Goal: Contribute content: Add original content to the website for others to see

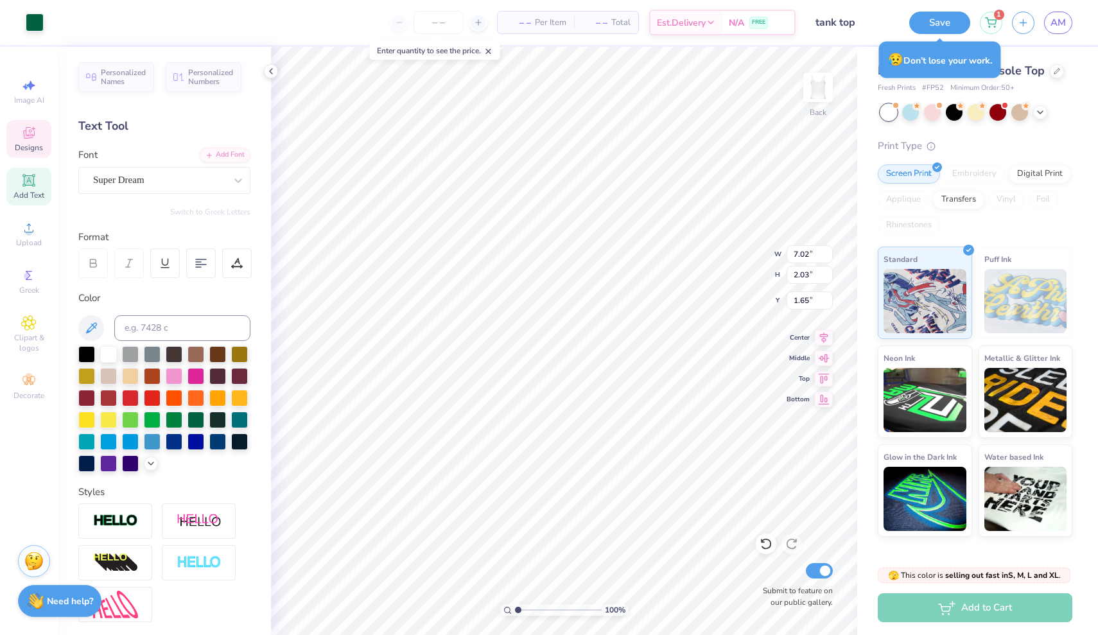
type input "0.03"
type input "0.02"
type input "2.82"
type input "1.03"
type input "1.57"
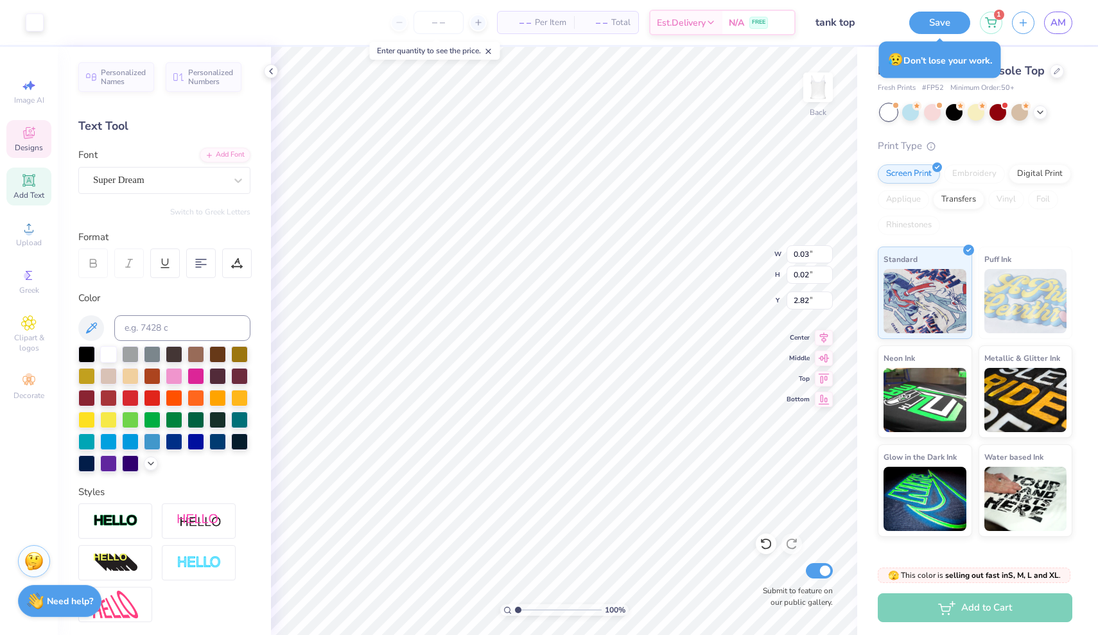
type input "1.77"
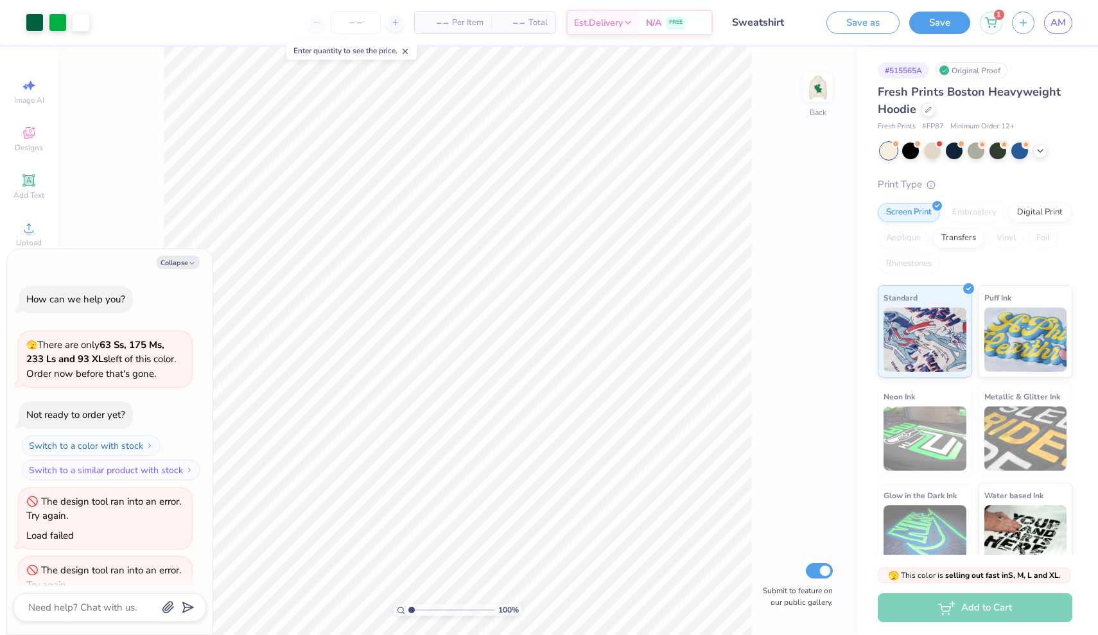
scroll to position [38, 0]
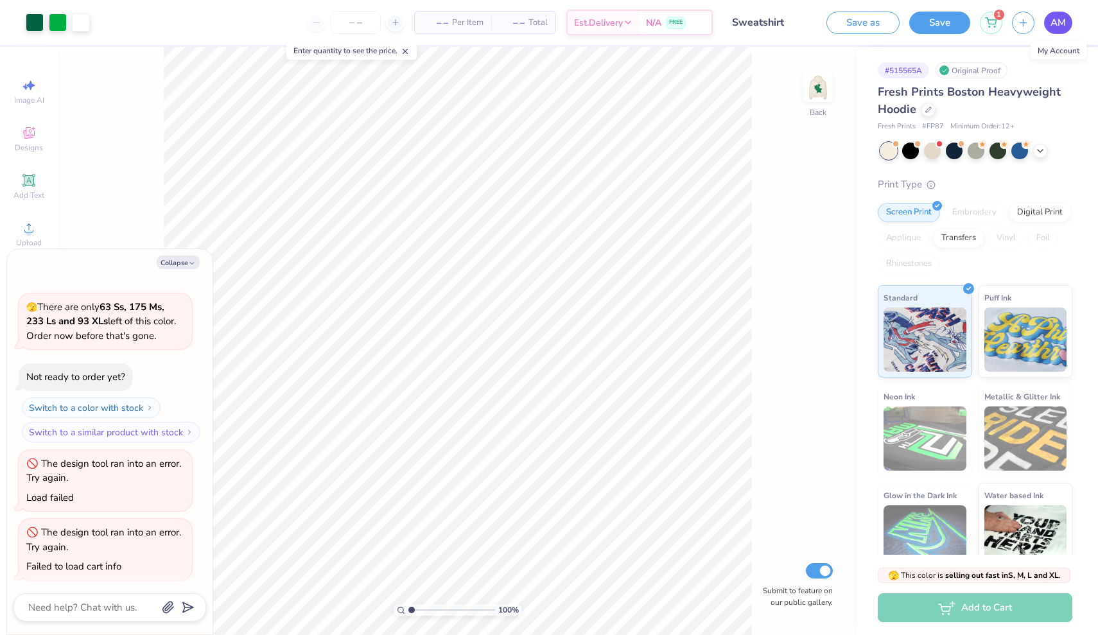
click at [1061, 29] on span "AM" at bounding box center [1057, 22] width 15 height 15
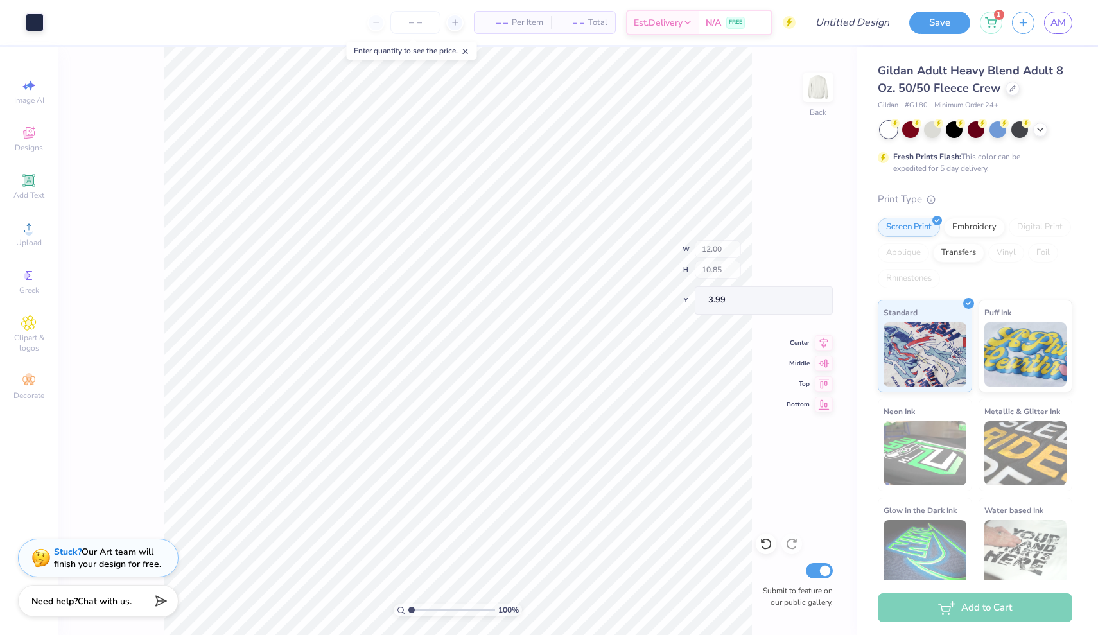
type input "11.73"
type input "2.13"
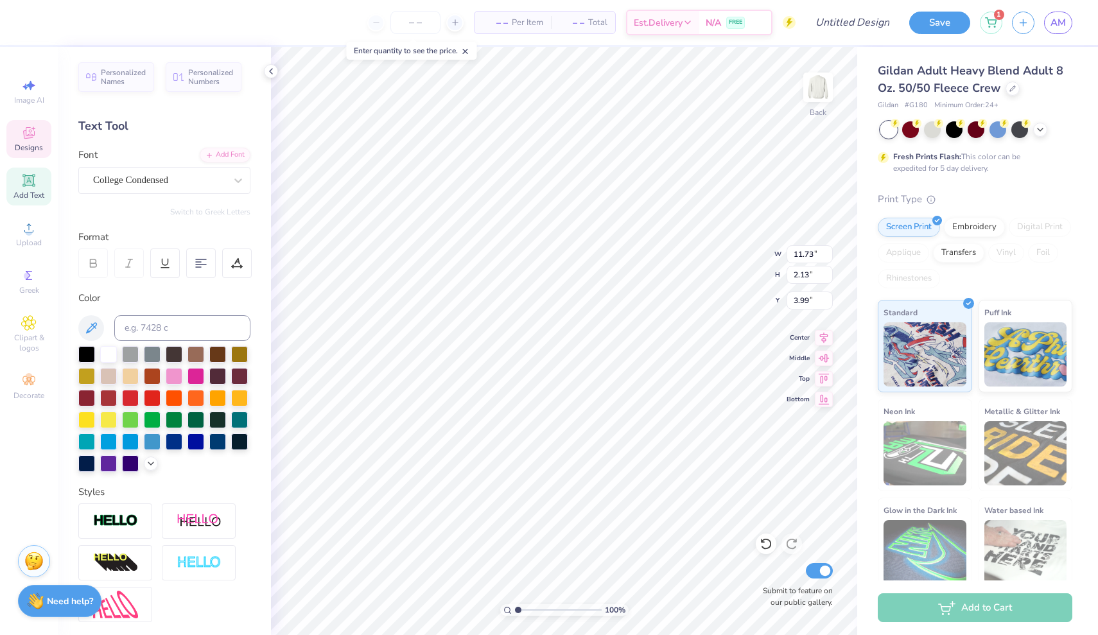
scroll to position [0, 3]
type textarea "Super Seniors"
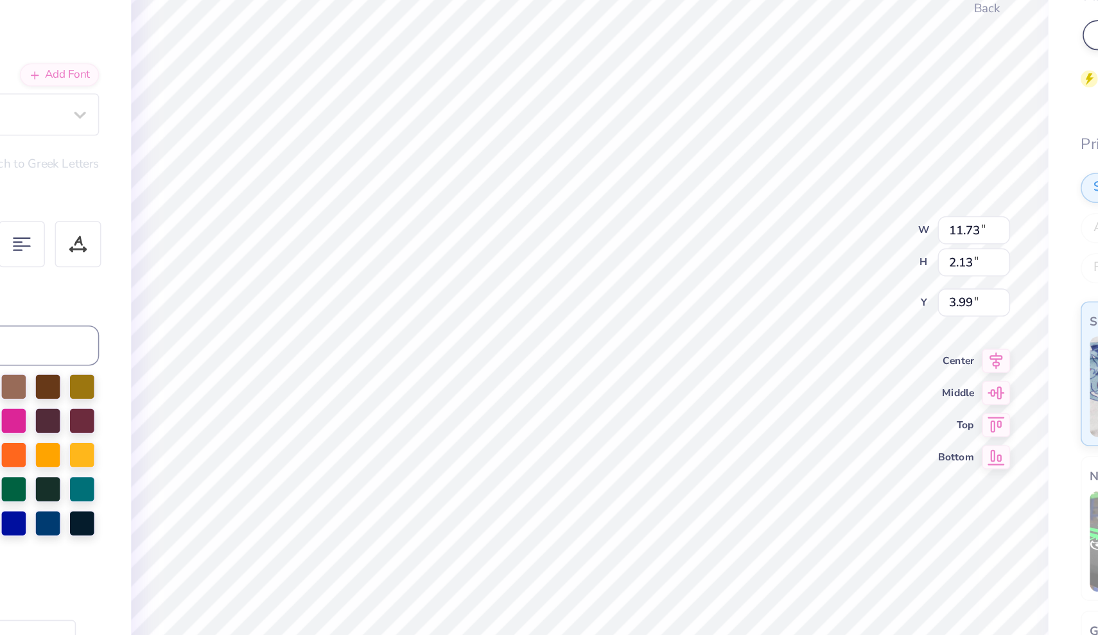
type input "4.03"
type input "0.79"
type input "6.71"
type textarea "EST. 2026"
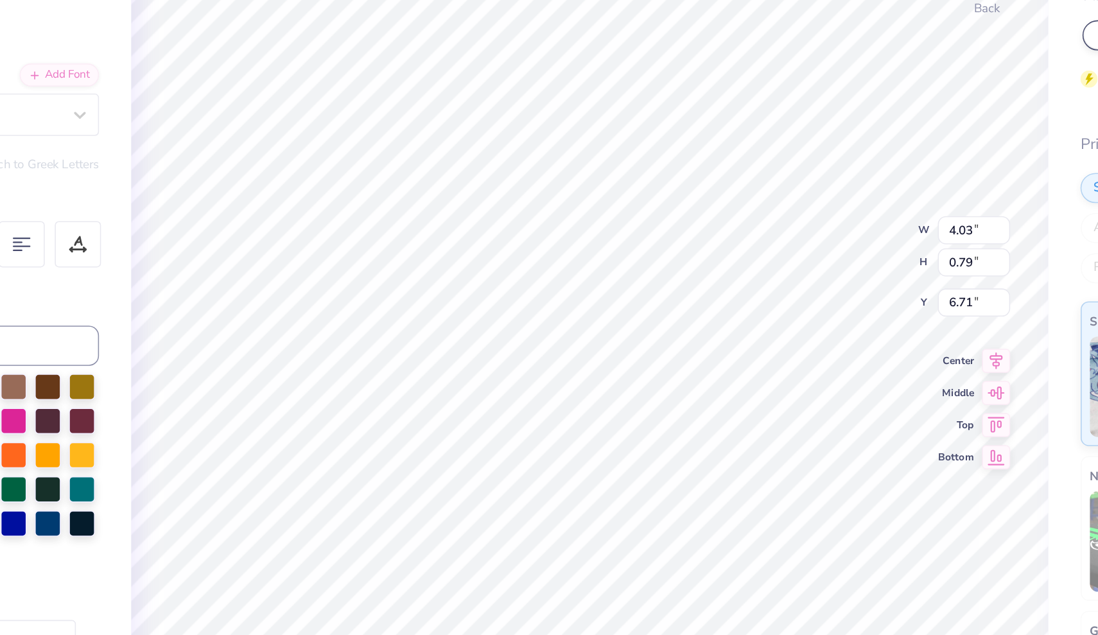
scroll to position [0, 2]
type input "3.91"
type input "0.59"
type input "14.25"
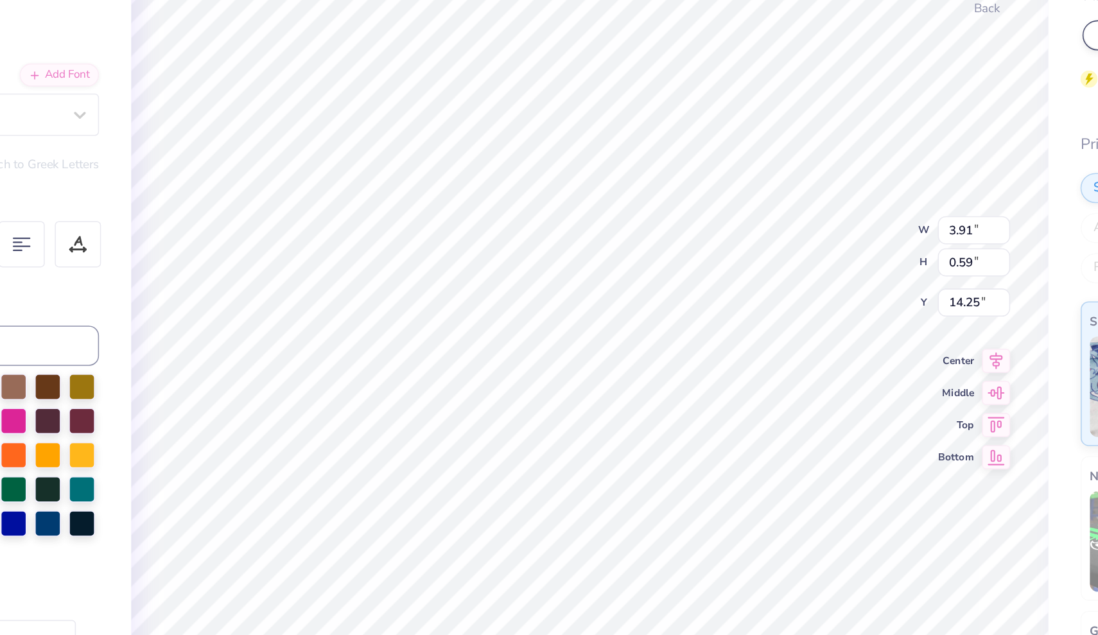
type textarea "La2t 6oodbye"
type textarea "Camp"
type input "2.09"
type input "0.81"
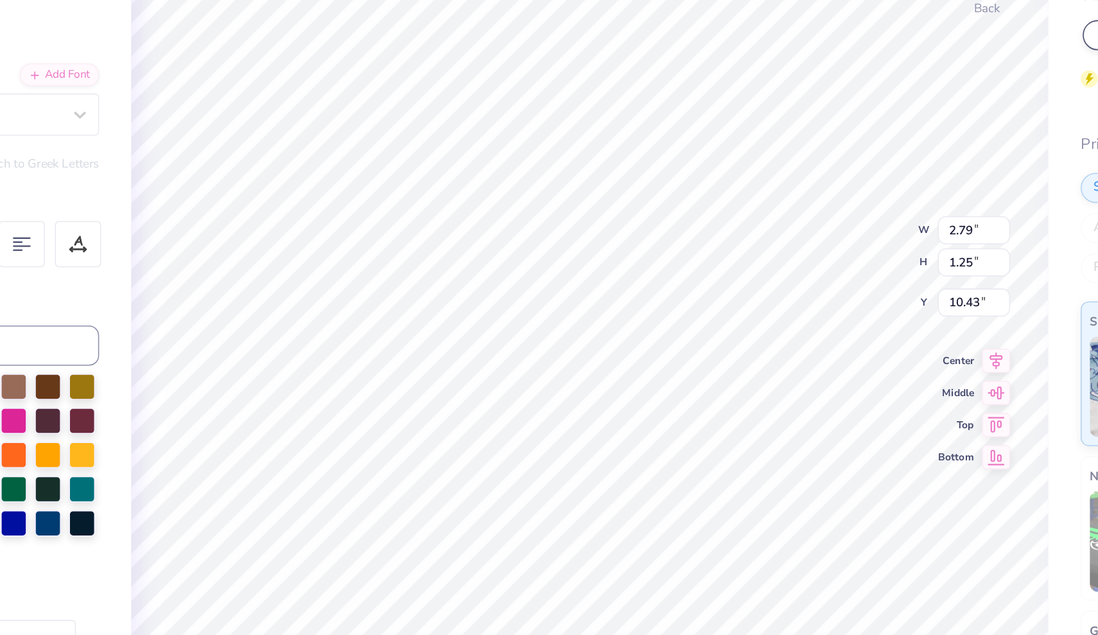
type input "10.67"
type textarea "Laurel"
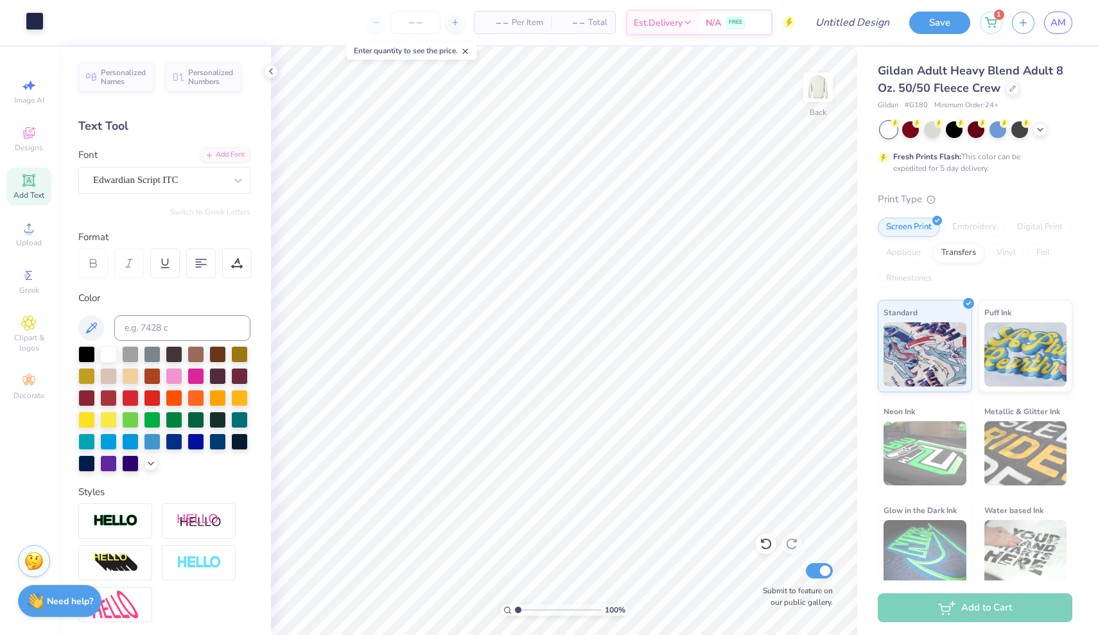
click at [31, 20] on div at bounding box center [35, 21] width 18 height 18
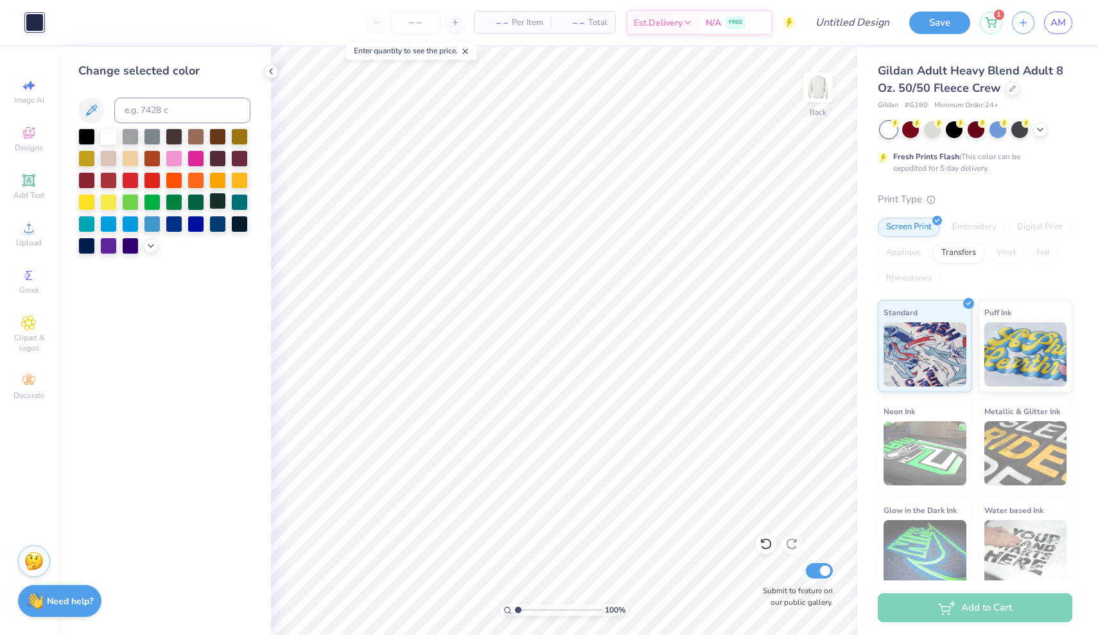
click at [215, 207] on div at bounding box center [217, 201] width 17 height 17
click at [197, 209] on div at bounding box center [195, 201] width 17 height 17
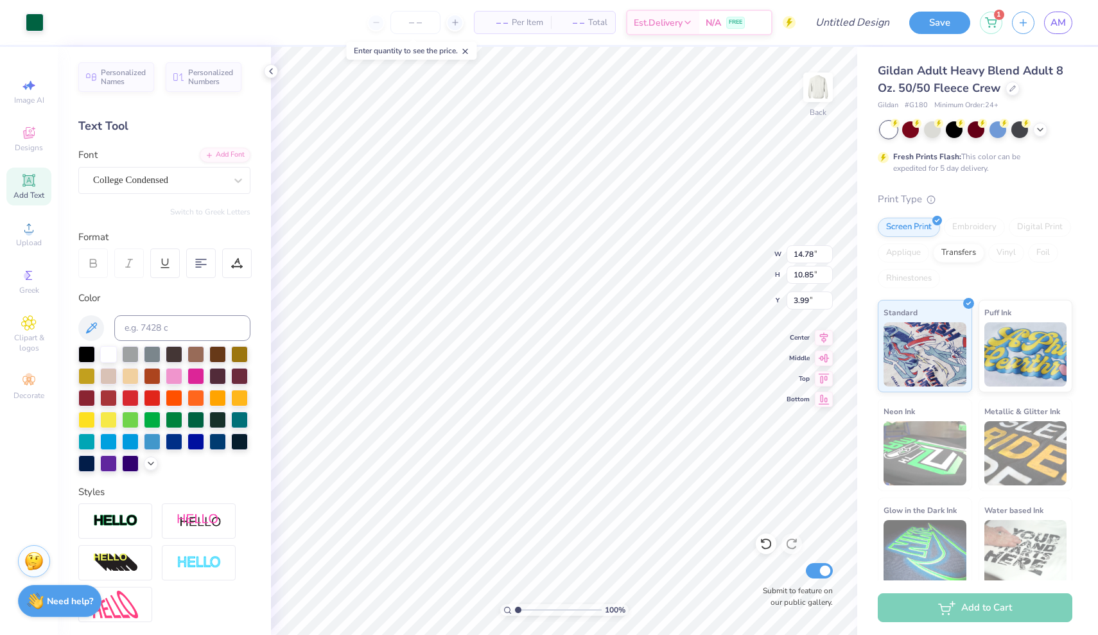
type input "5.18"
click at [932, 19] on button "Save" at bounding box center [939, 21] width 61 height 22
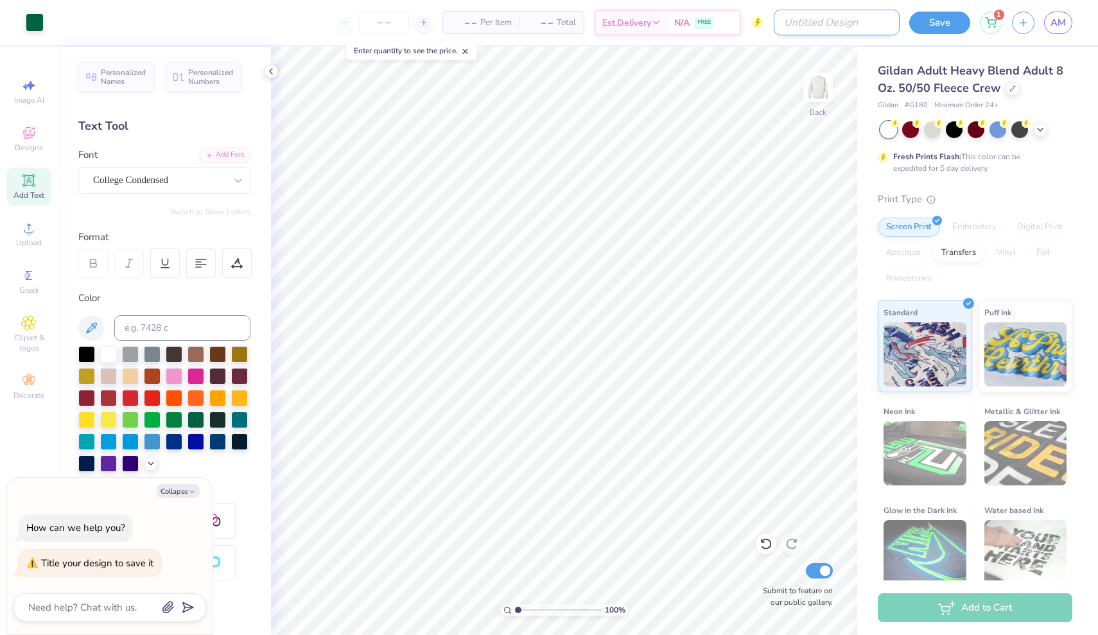
type textarea "x"
click at [847, 29] on input "Design Title" at bounding box center [837, 23] width 126 height 26
type input "S"
type textarea "x"
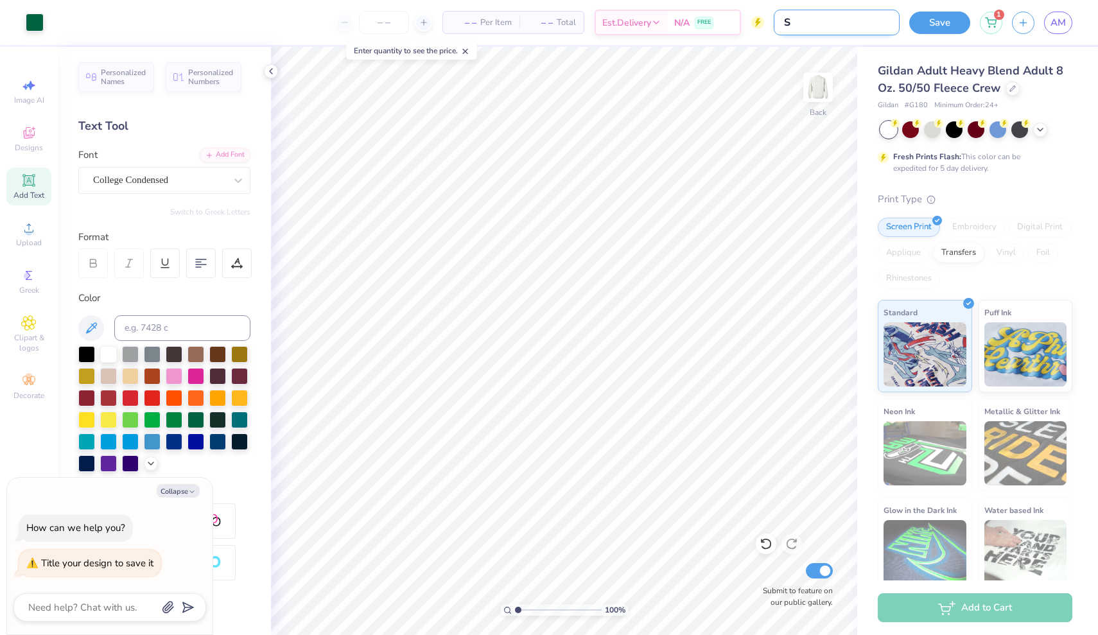
type input "Sw"
type textarea "x"
type input "Swe"
type textarea "x"
type input "Swea"
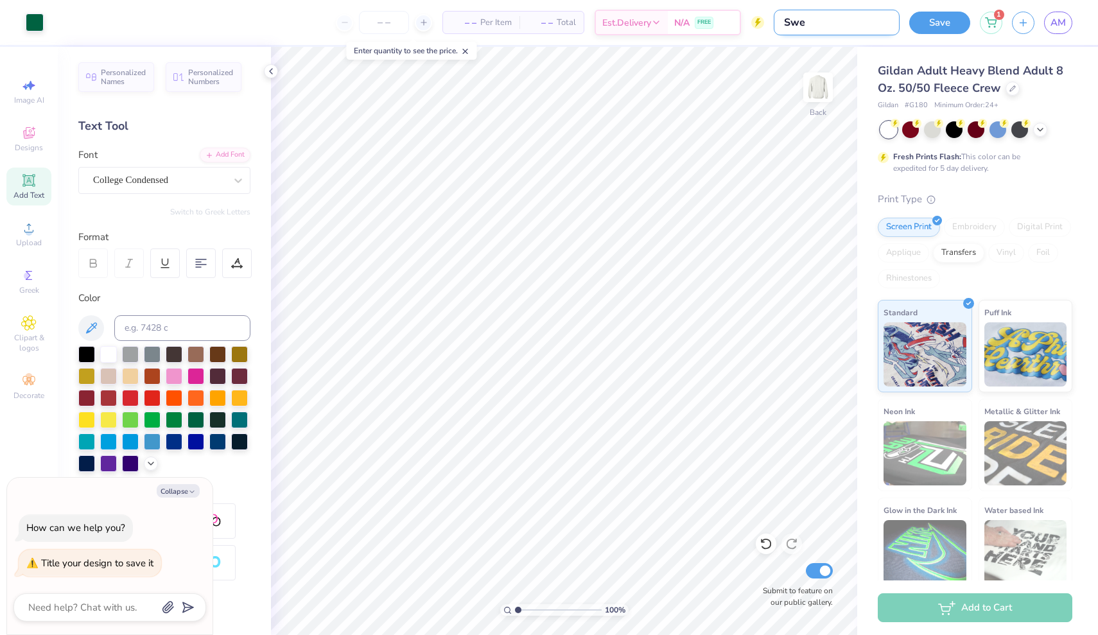
type textarea "x"
type input "Sweat"
type textarea "x"
type input "Sweats"
type textarea "x"
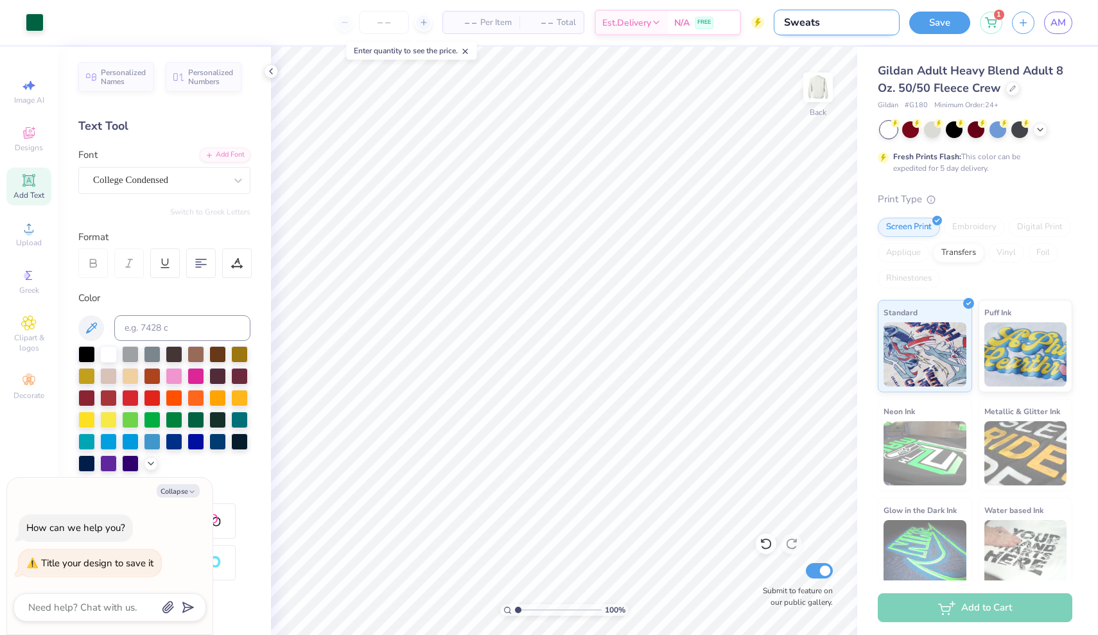
type input "Sweatsh"
type textarea "x"
type input "Sweatshi"
type textarea "x"
type input "Sweatshir"
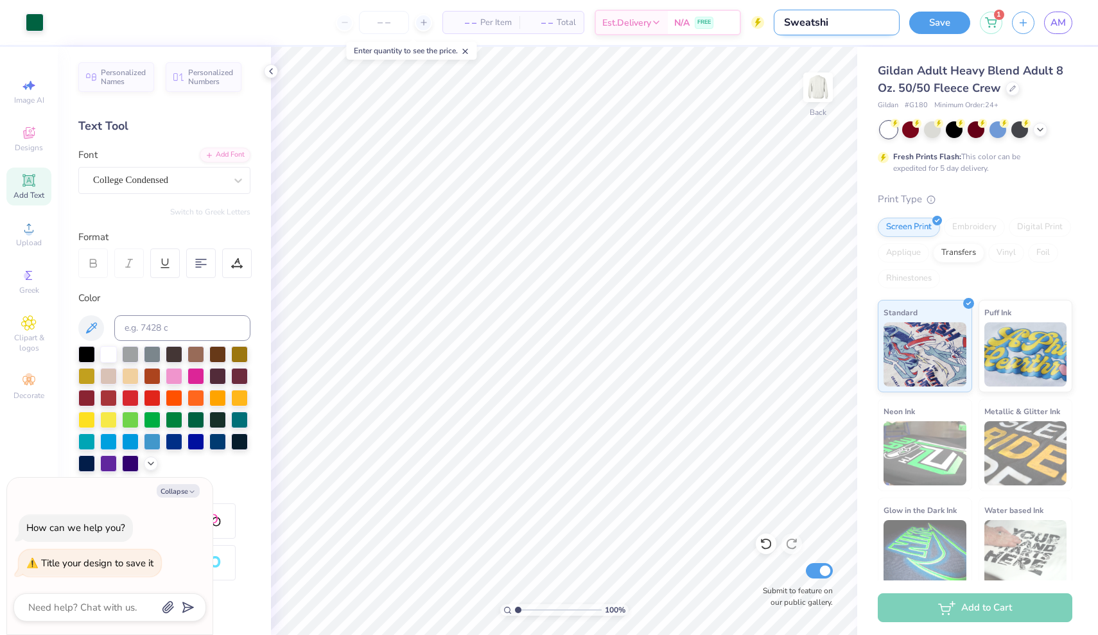
type textarea "x"
type input "Sweatshirt"
type textarea "x"
type input "Sweatshirt"
click at [948, 18] on button "Save" at bounding box center [939, 21] width 61 height 22
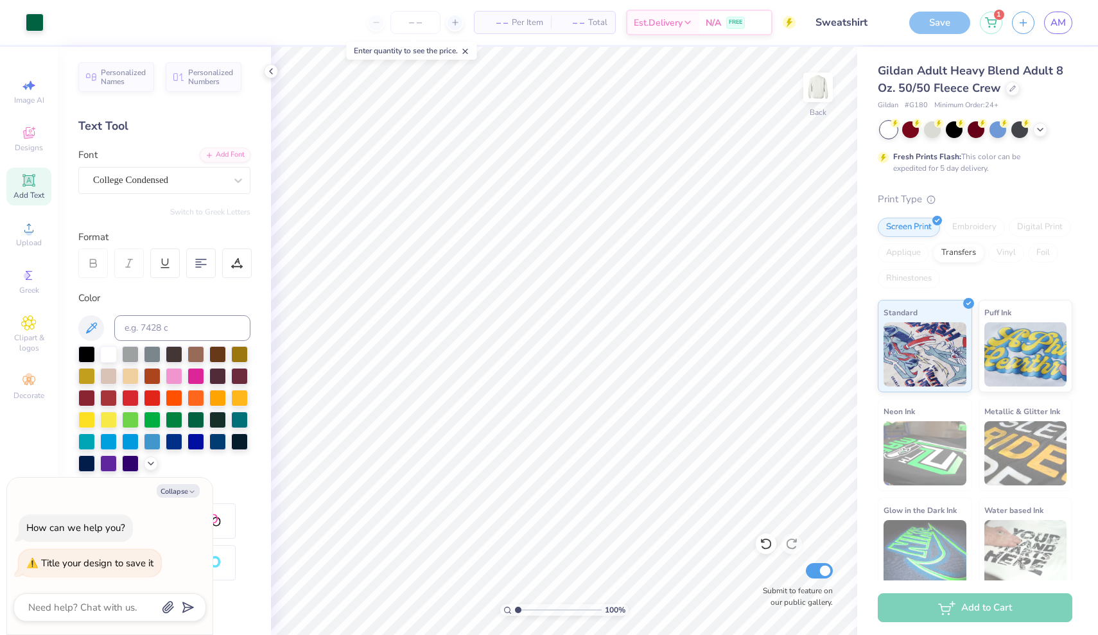
click at [946, 19] on div "Save" at bounding box center [939, 23] width 61 height 22
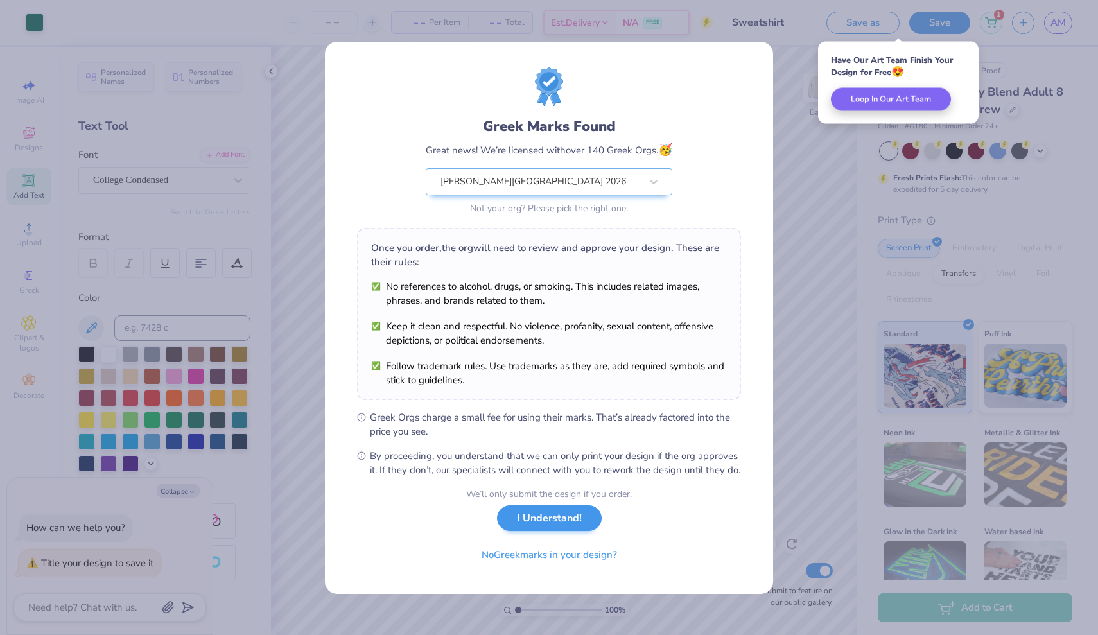
click at [543, 532] on button "I Understand!" at bounding box center [549, 518] width 105 height 26
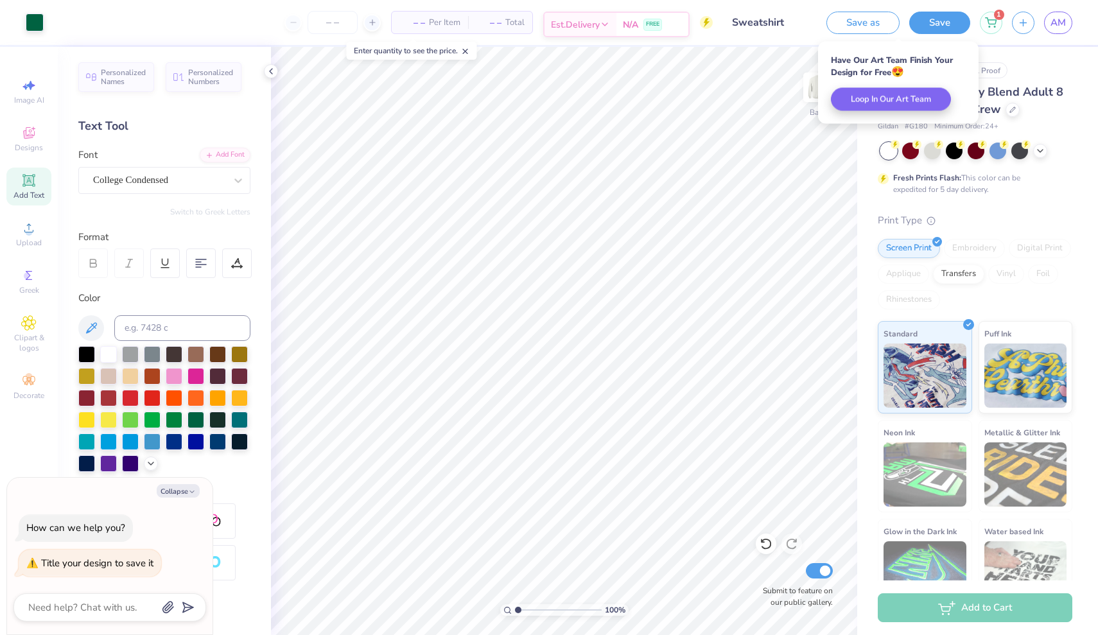
type textarea "x"
